Goal: Information Seeking & Learning: Compare options

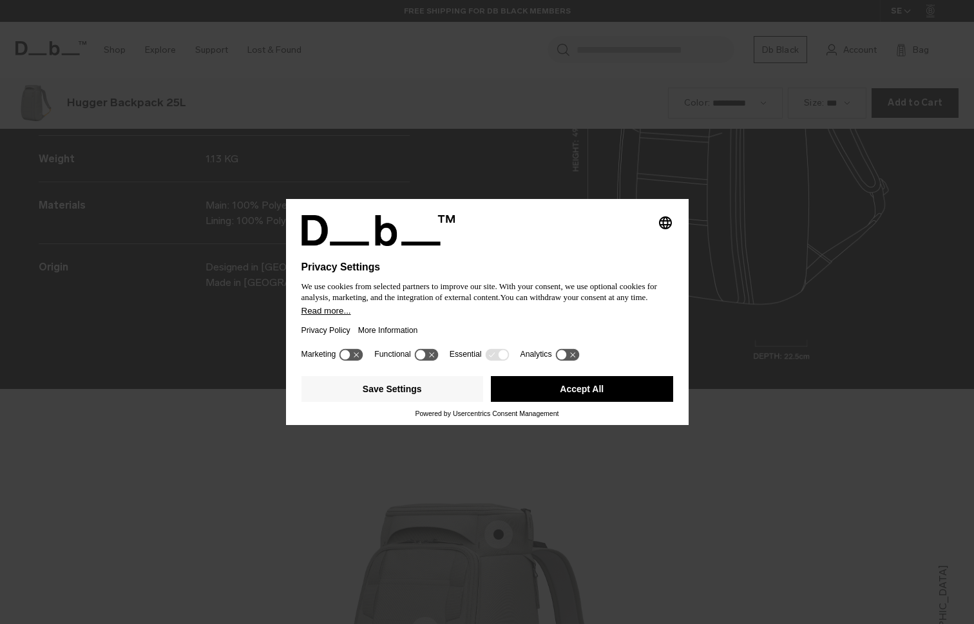
scroll to position [1873, 0]
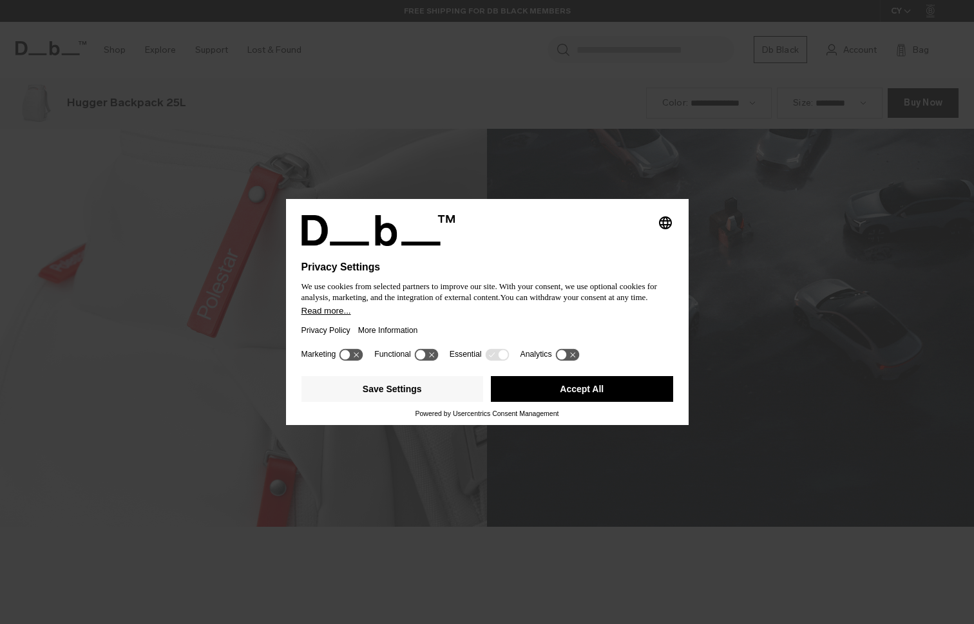
scroll to position [1873, 0]
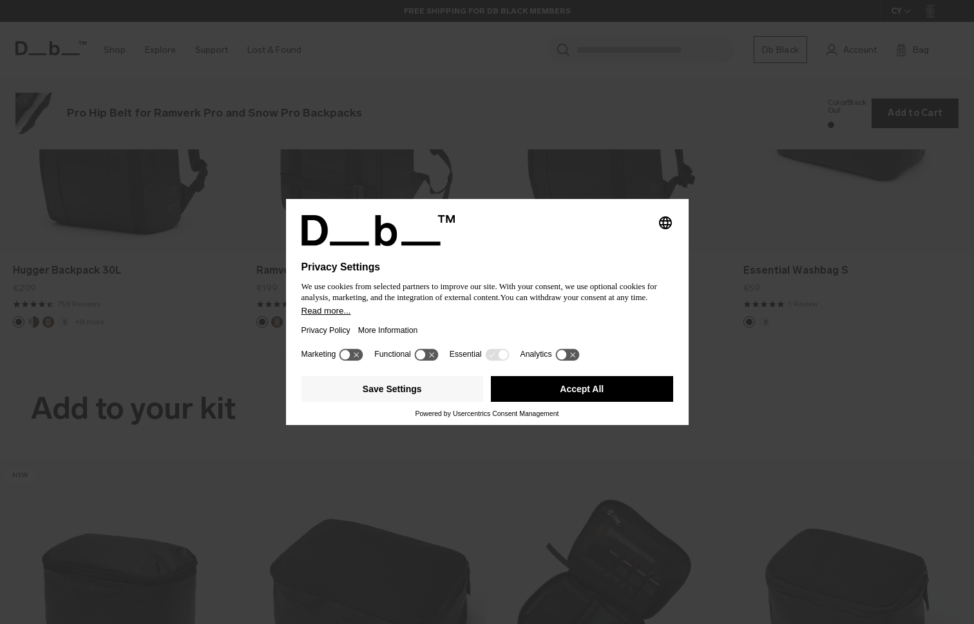
scroll to position [1873, 0]
